Goal: Check status

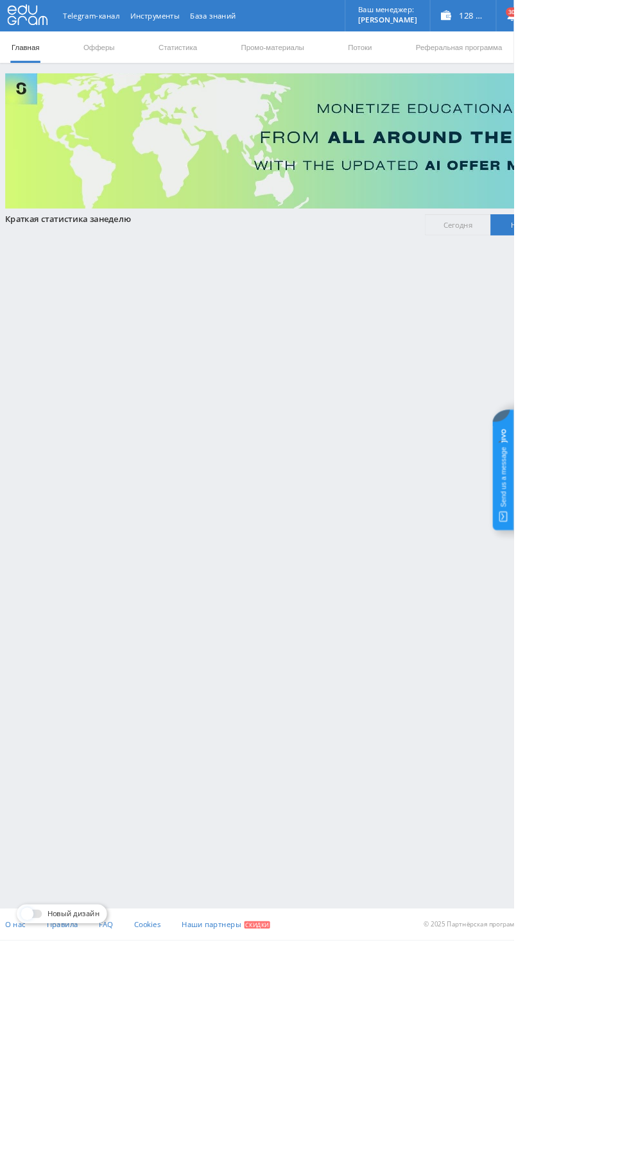
click at [218, 61] on link "Статистика" at bounding box center [217, 57] width 50 height 38
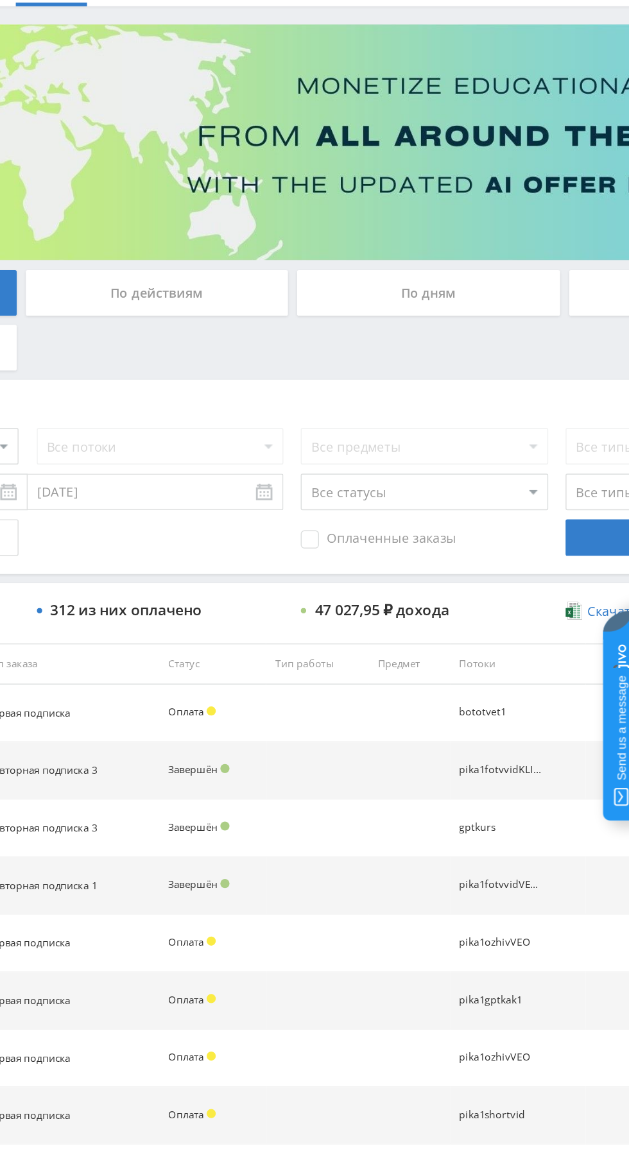
click at [481, 271] on div "По дням" at bounding box center [480, 278] width 185 height 32
click at [0, 0] on input "По дням" at bounding box center [0, 0] width 0 height 0
